Goal: Navigation & Orientation: Find specific page/section

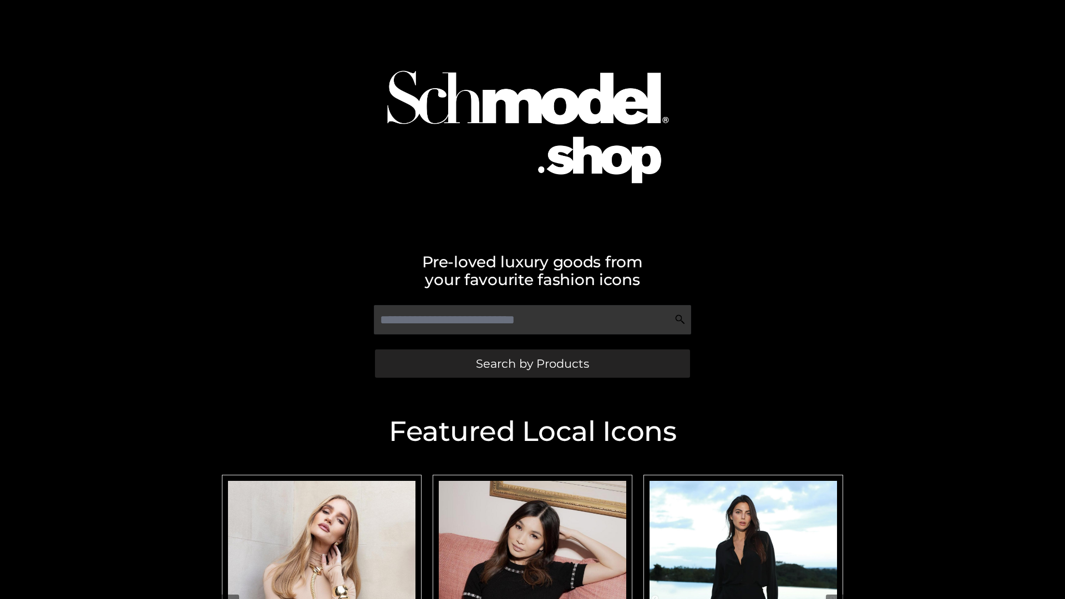
click at [532, 363] on span "Search by Products" at bounding box center [532, 364] width 113 height 12
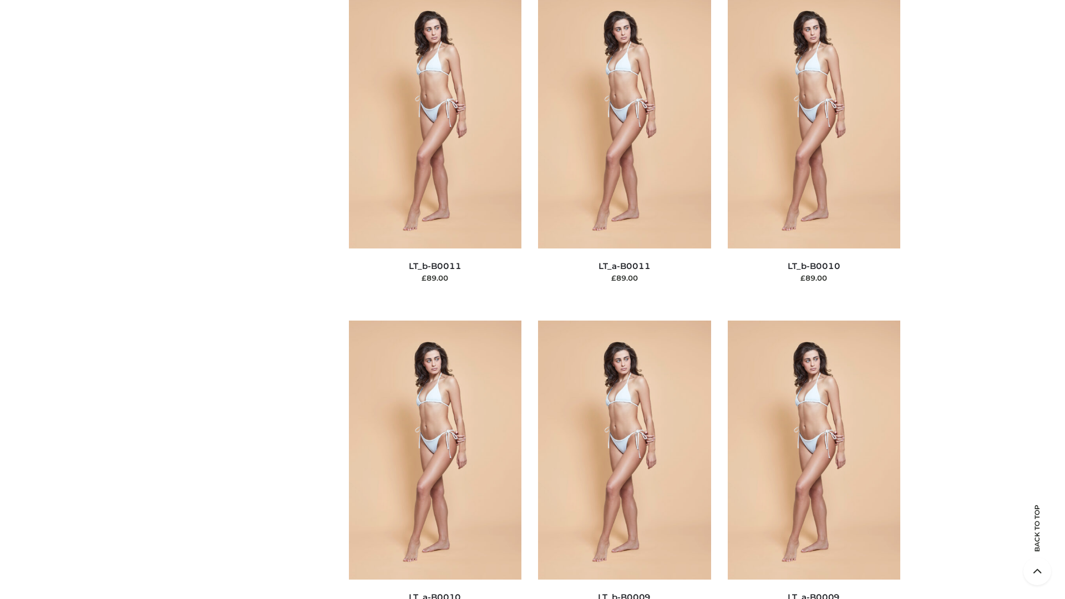
scroll to position [4980, 0]
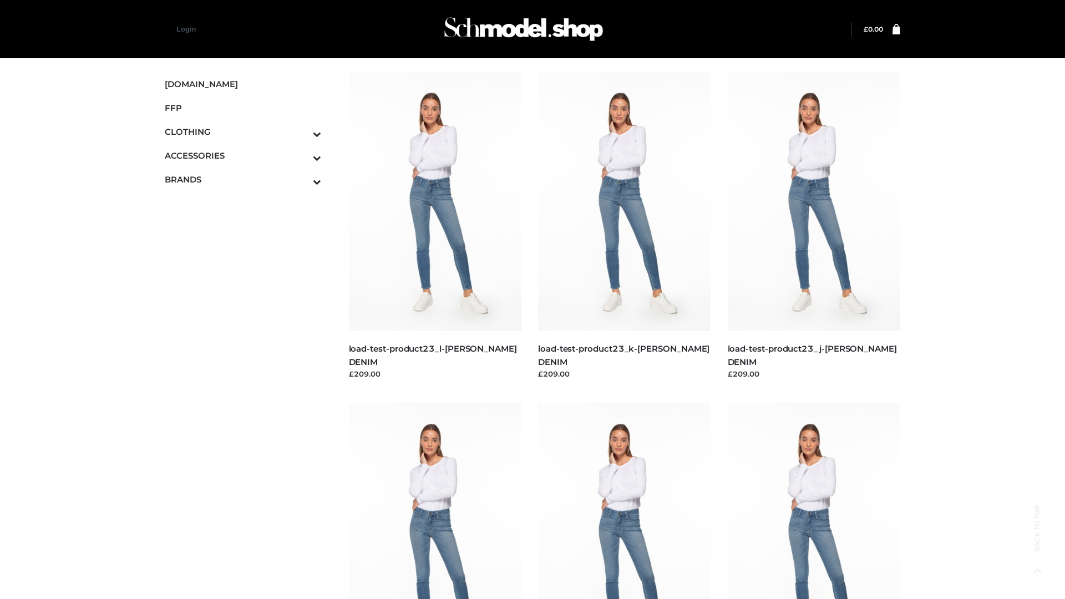
scroll to position [973, 0]
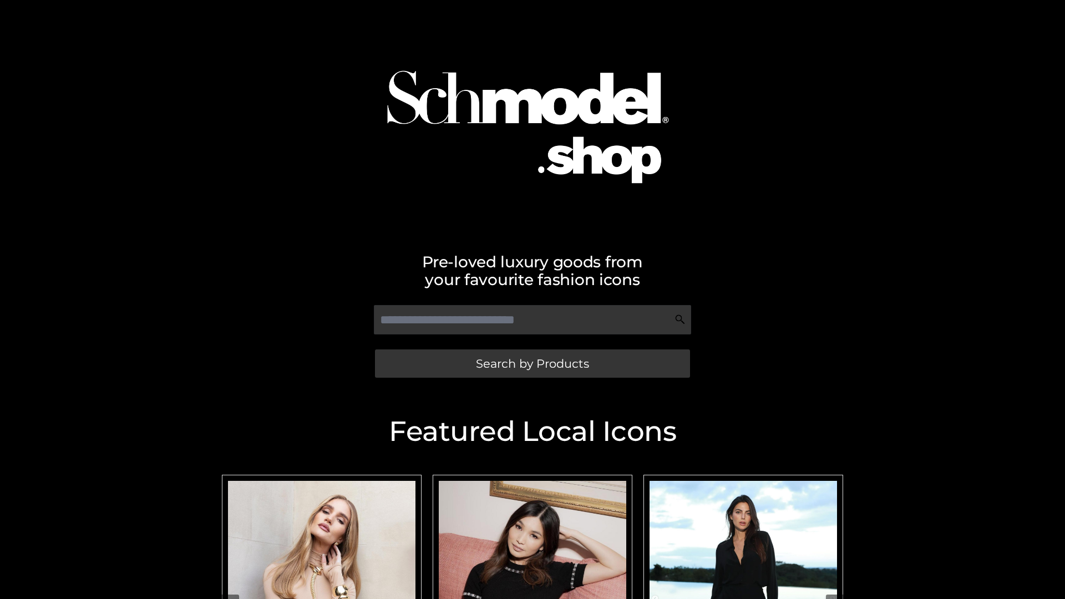
click at [532, 363] on span "Search by Products" at bounding box center [532, 364] width 113 height 12
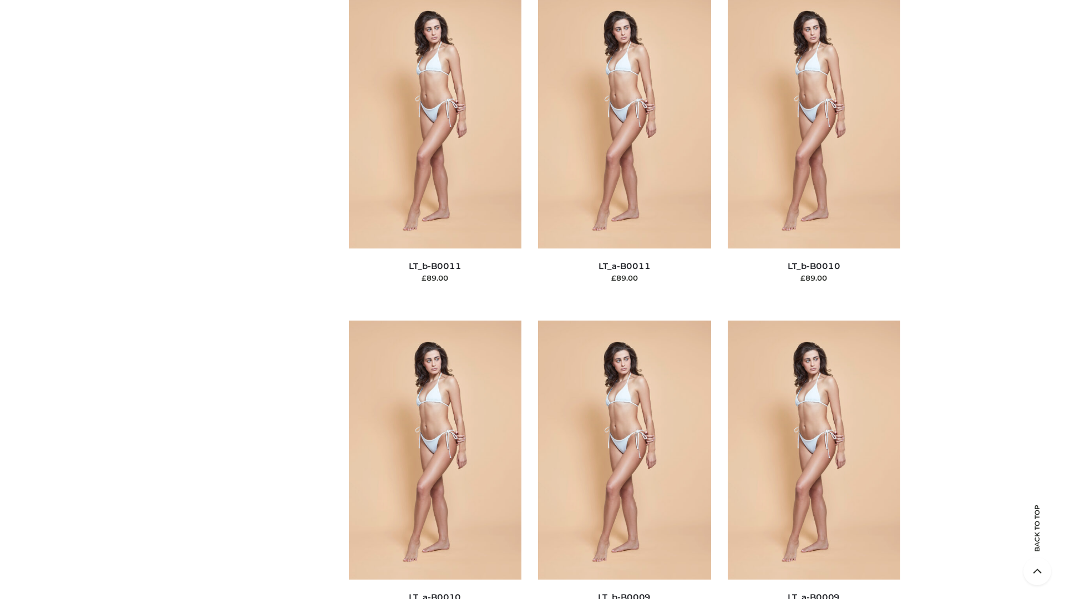
scroll to position [4980, 0]
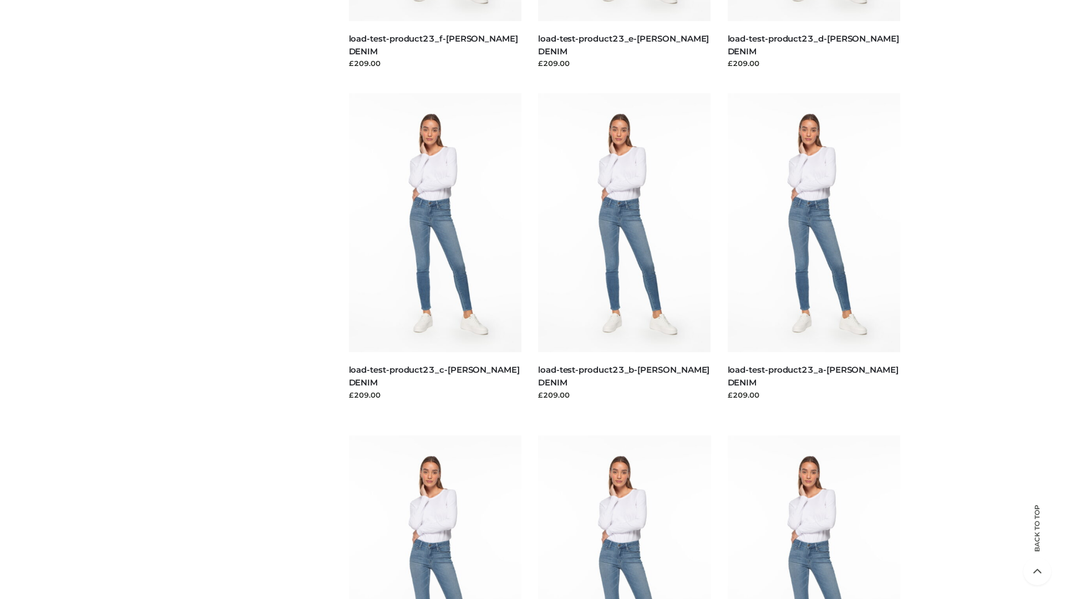
scroll to position [973, 0]
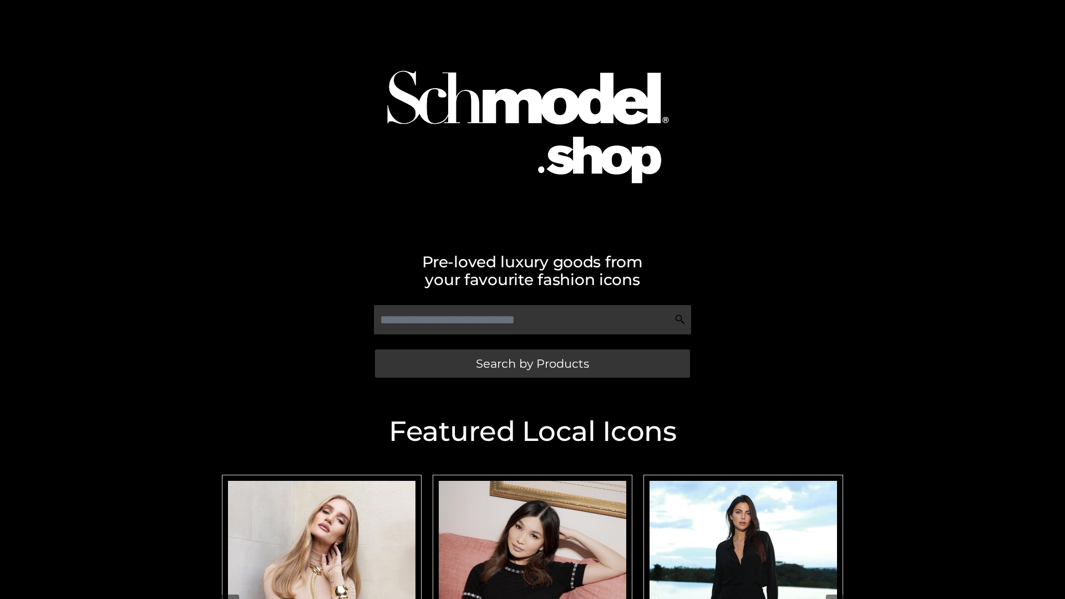
click at [532, 363] on span "Search by Products" at bounding box center [532, 364] width 113 height 12
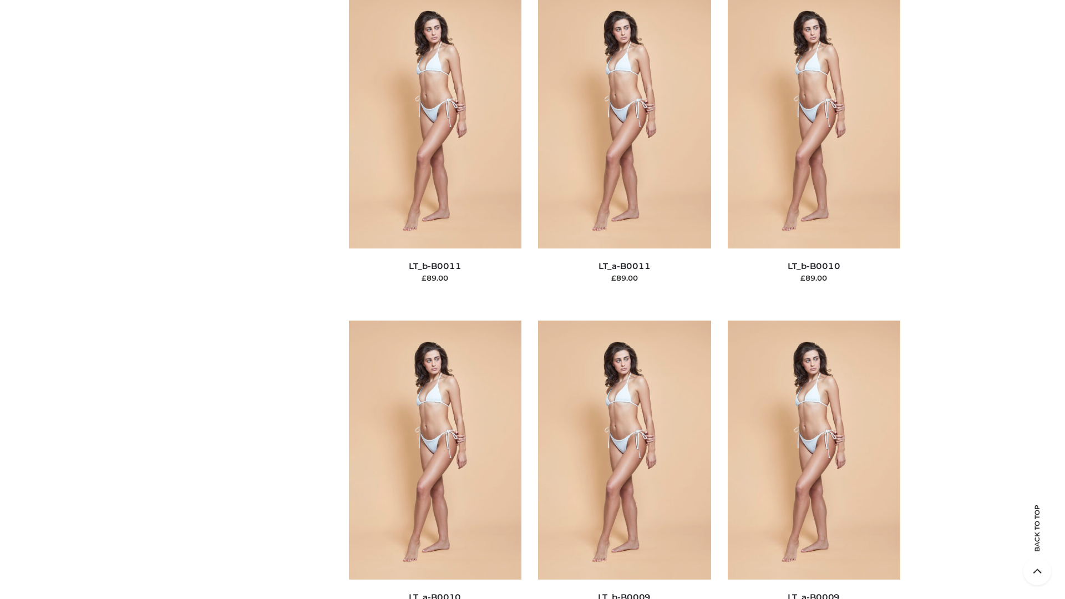
scroll to position [4980, 0]
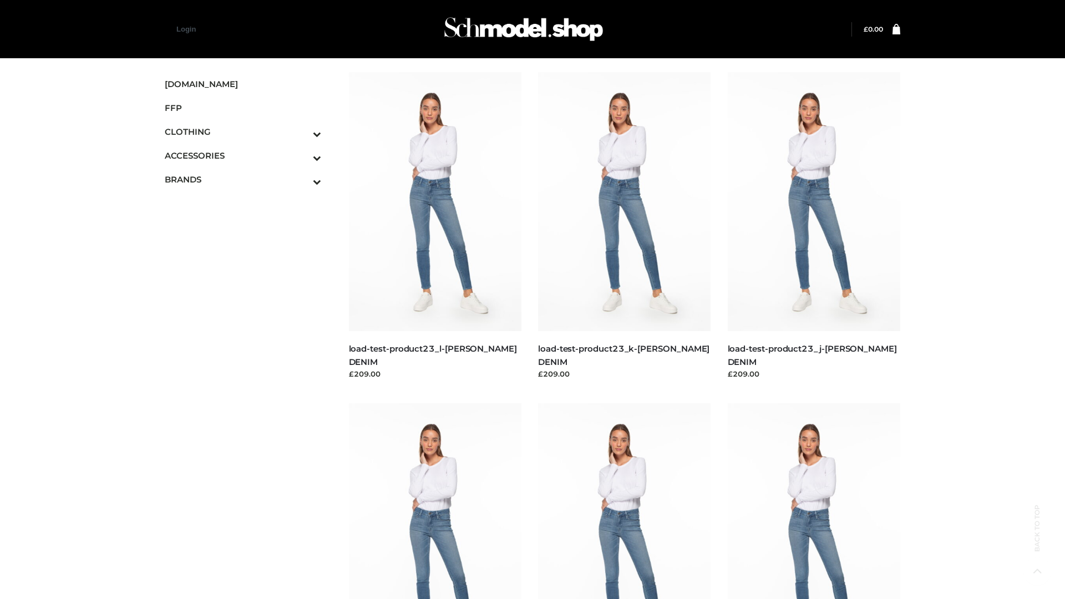
scroll to position [973, 0]
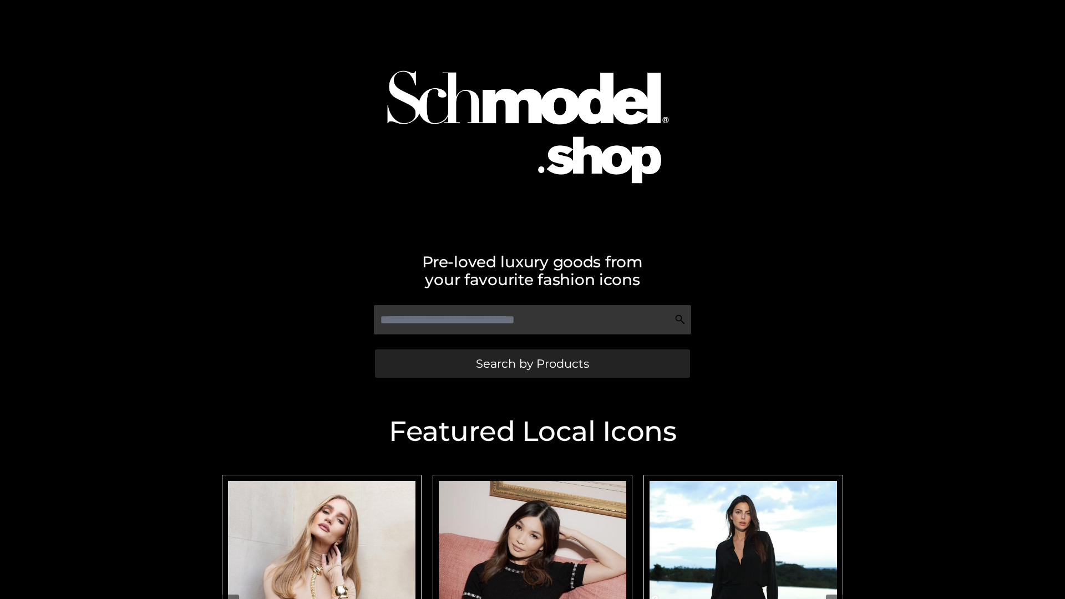
click at [532, 363] on span "Search by Products" at bounding box center [532, 364] width 113 height 12
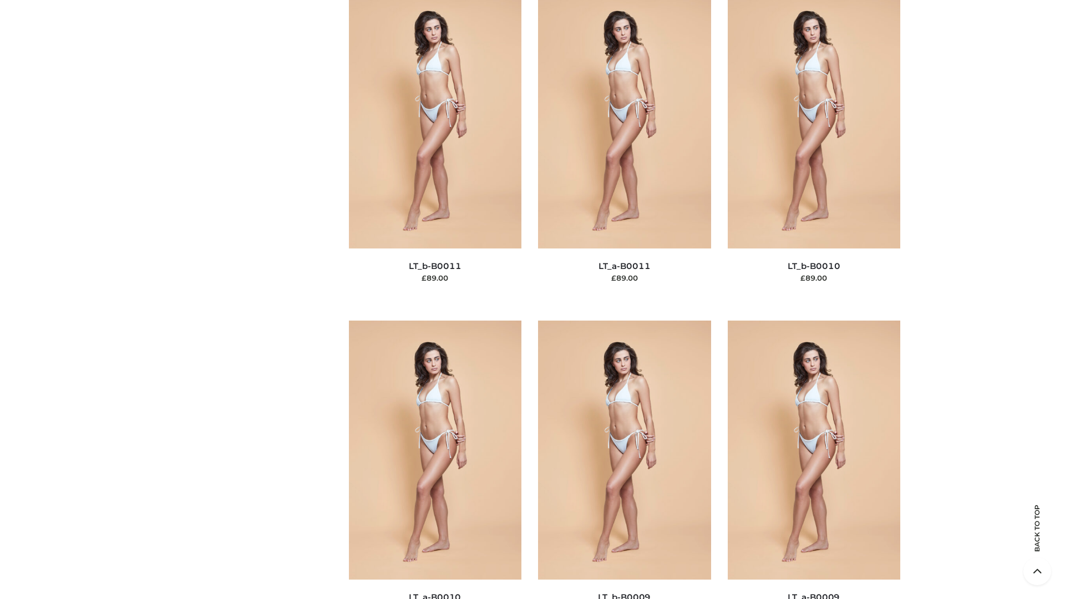
scroll to position [4980, 0]
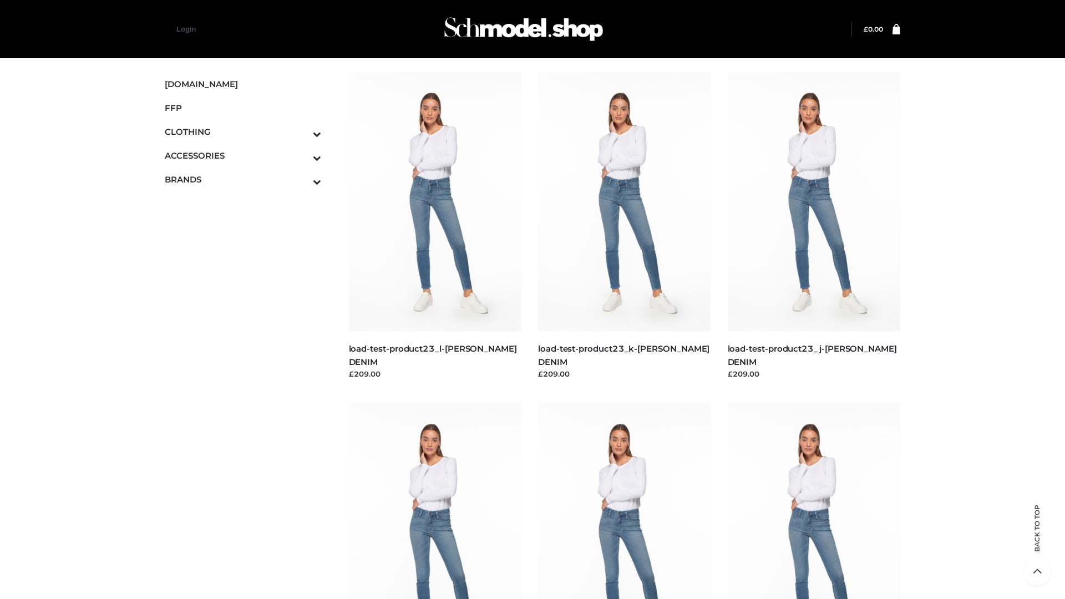
scroll to position [973, 0]
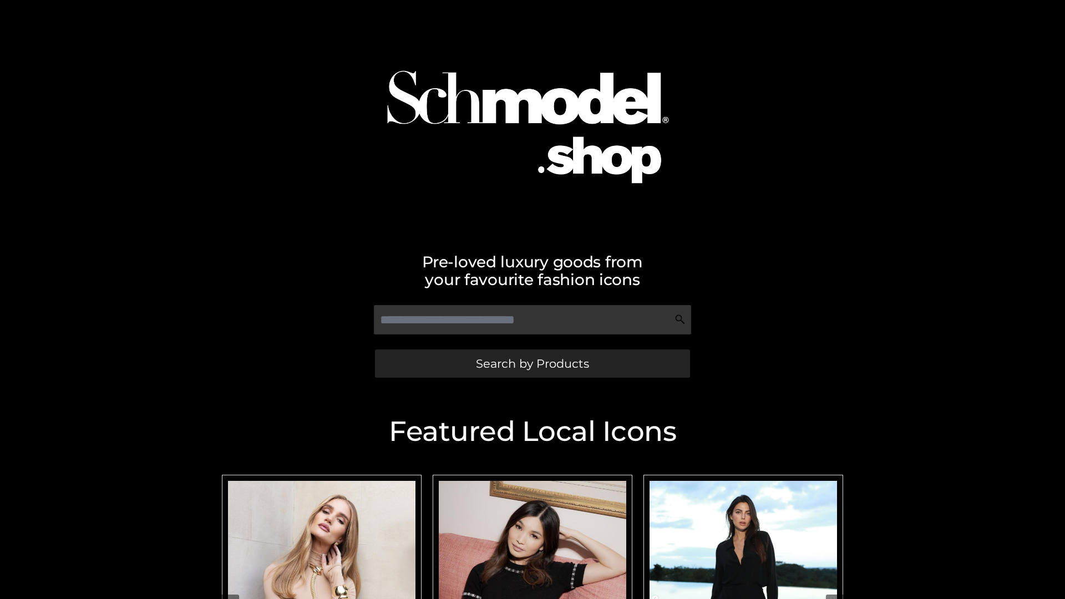
click at [532, 363] on span "Search by Products" at bounding box center [532, 364] width 113 height 12
